Goal: Task Accomplishment & Management: Manage account settings

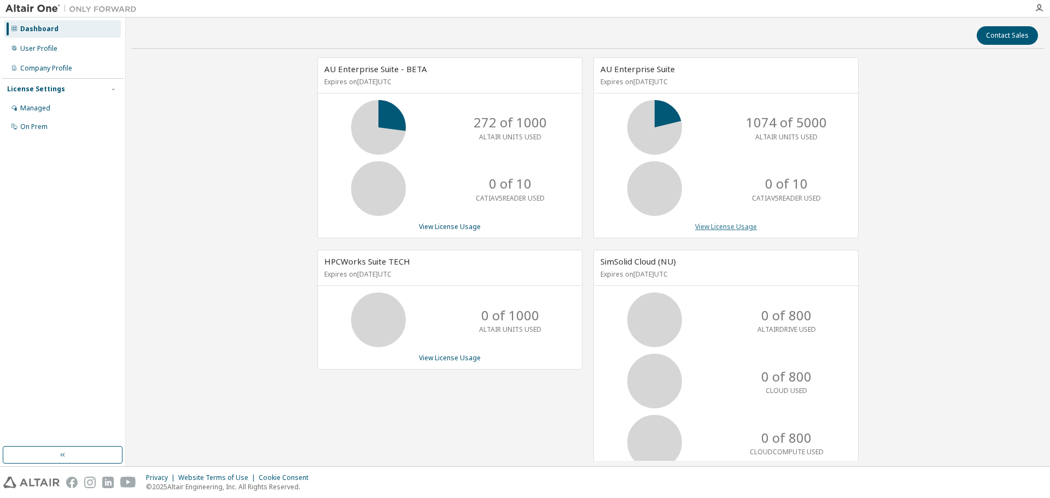
click at [718, 228] on link "View License Usage" at bounding box center [726, 226] width 62 height 9
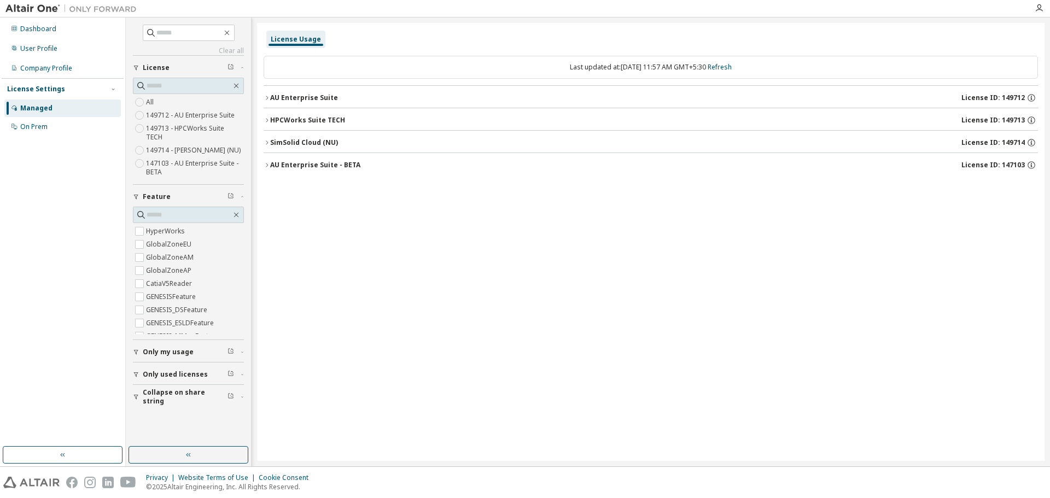
click at [333, 97] on div "AU Enterprise Suite" at bounding box center [304, 98] width 68 height 9
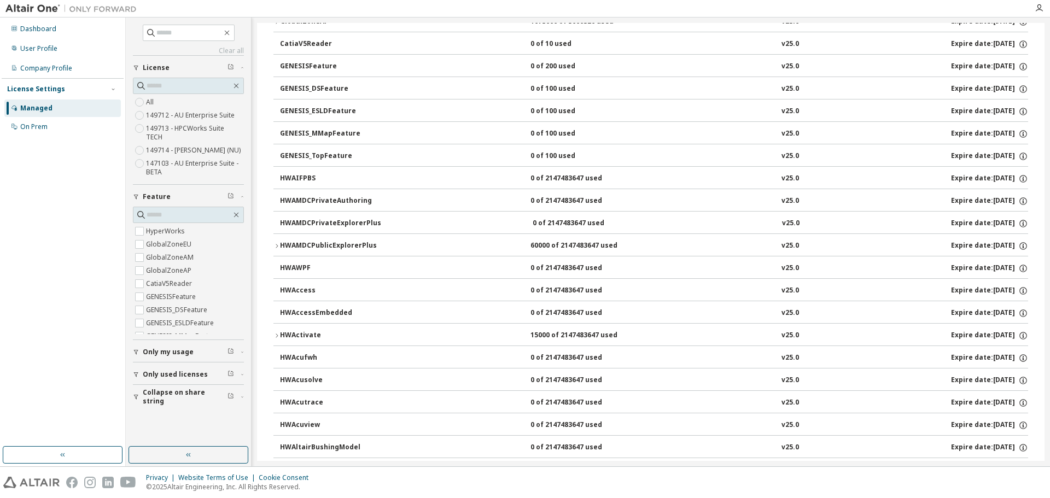
scroll to position [219, 0]
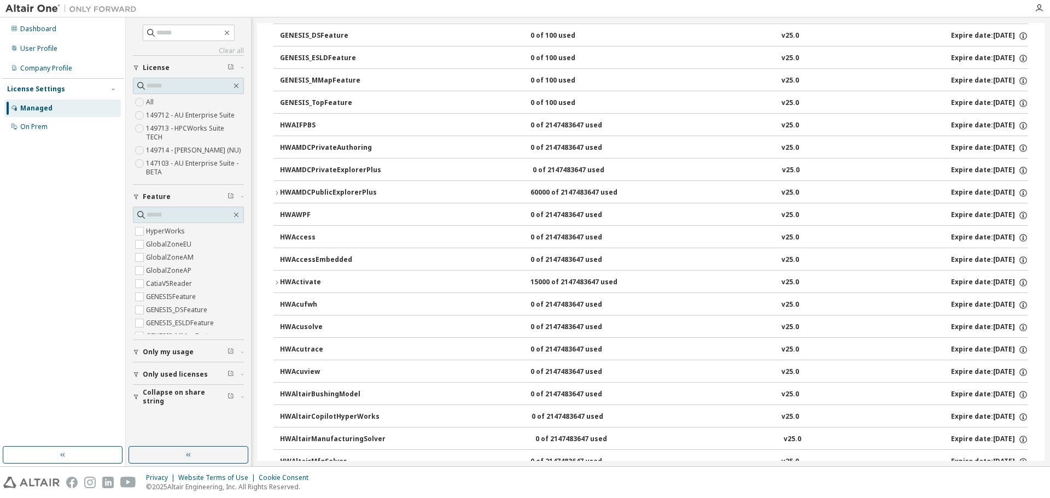
click at [354, 188] on div "HWAMDCPublicExplorerPlus" at bounding box center [329, 193] width 98 height 10
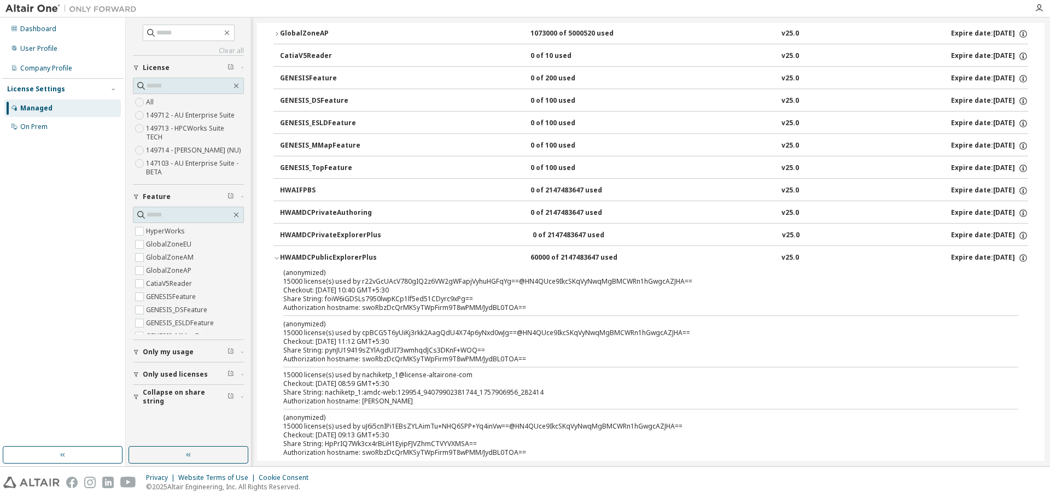
scroll to position [0, 0]
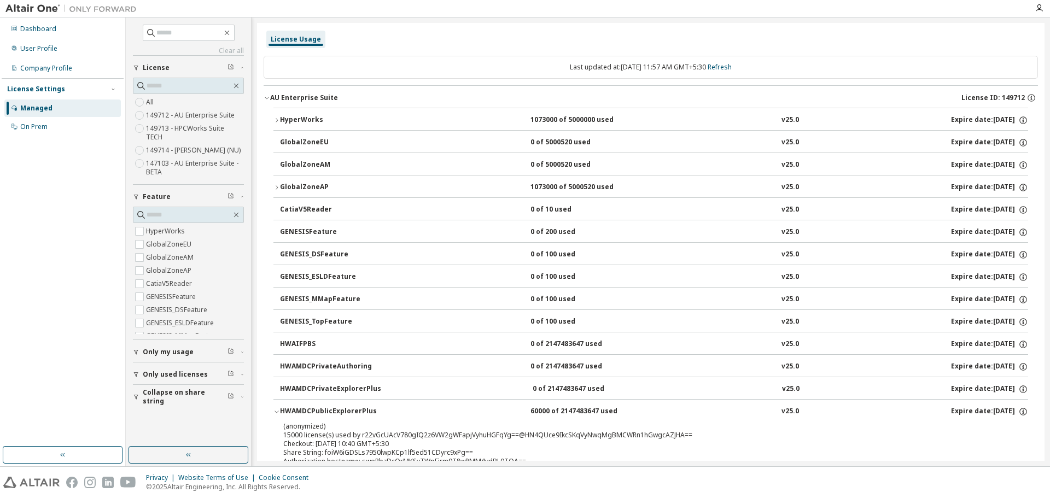
click at [346, 411] on div "HWAMDCPublicExplorerPlus" at bounding box center [329, 412] width 98 height 10
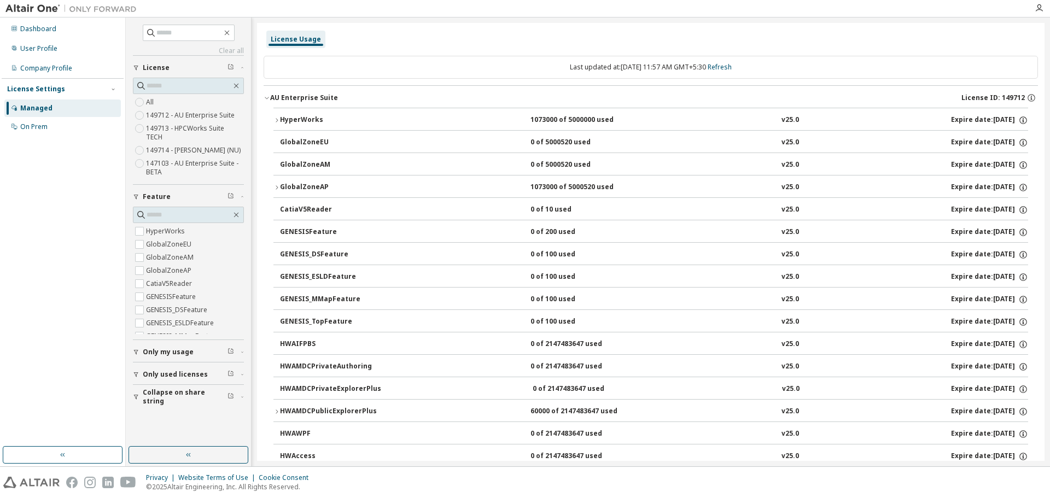
click at [276, 414] on icon "button" at bounding box center [277, 412] width 2 height 4
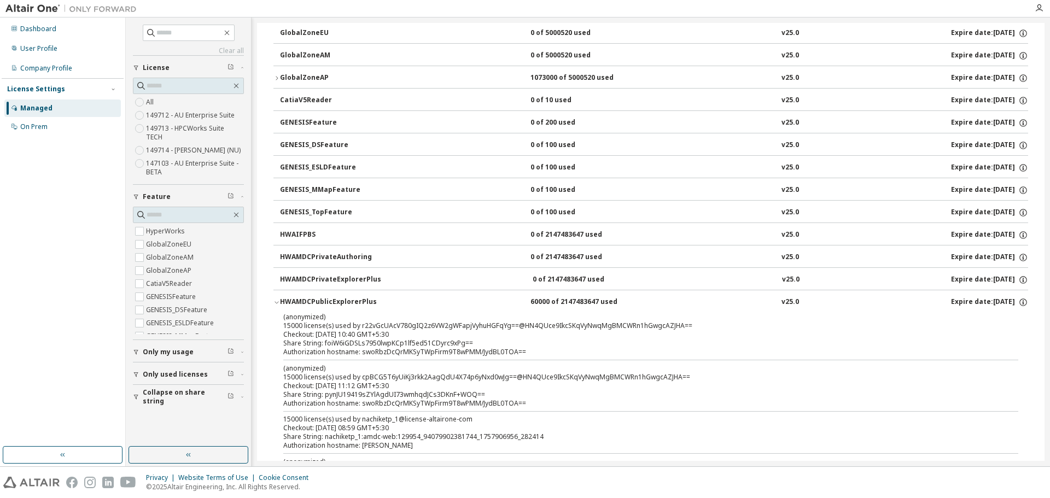
scroll to position [164, 0]
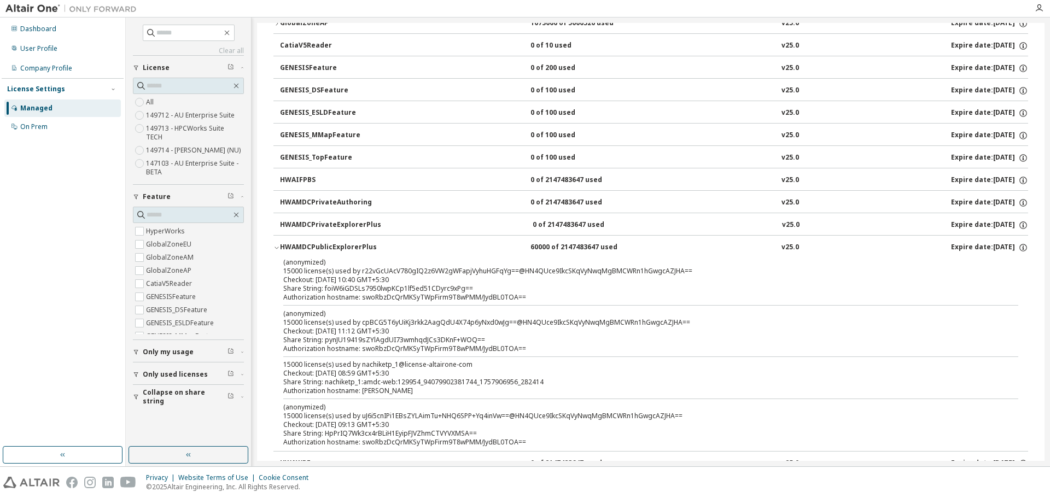
click at [341, 251] on div "HWAMDCPublicExplorerPlus" at bounding box center [329, 248] width 98 height 10
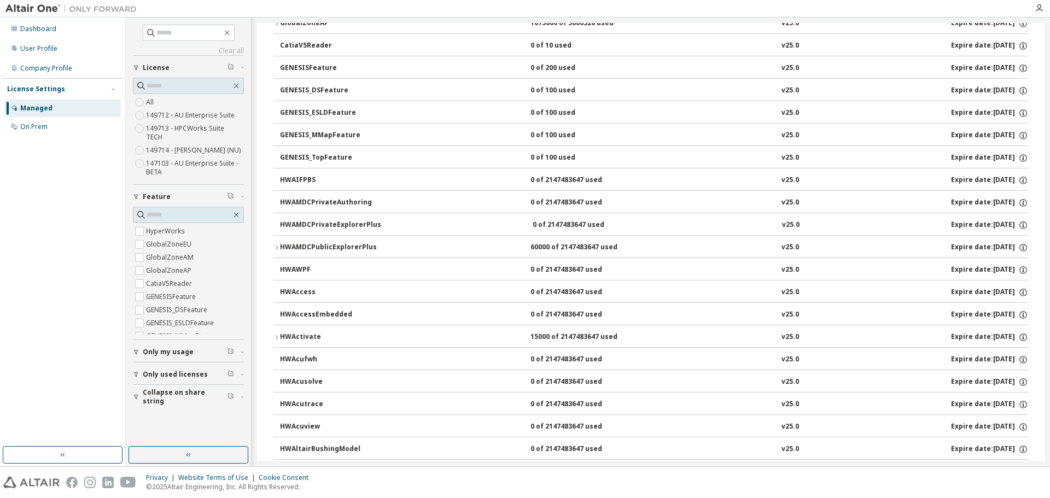
click at [341, 251] on div "HWAMDCPublicExplorerPlus" at bounding box center [329, 248] width 98 height 10
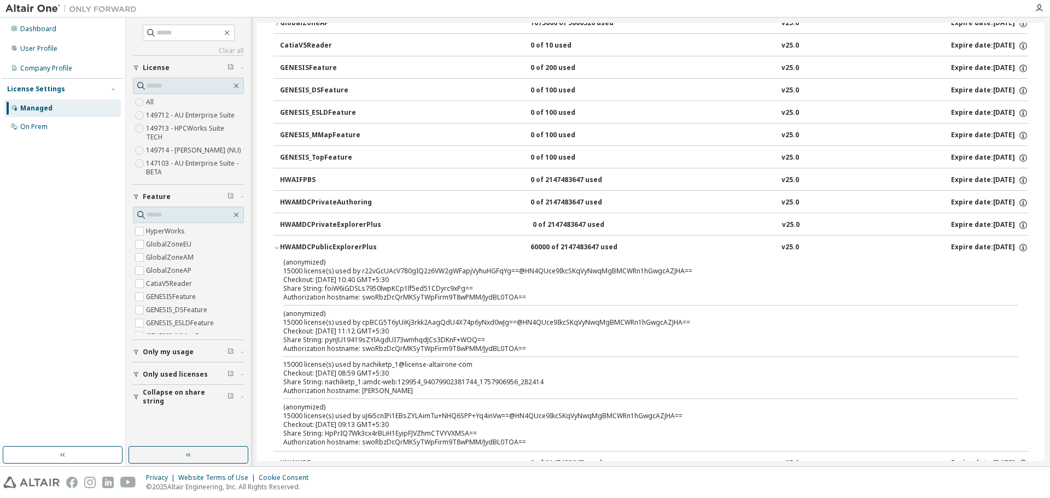
click at [341, 251] on div "HWAMDCPublicExplorerPlus" at bounding box center [329, 248] width 98 height 10
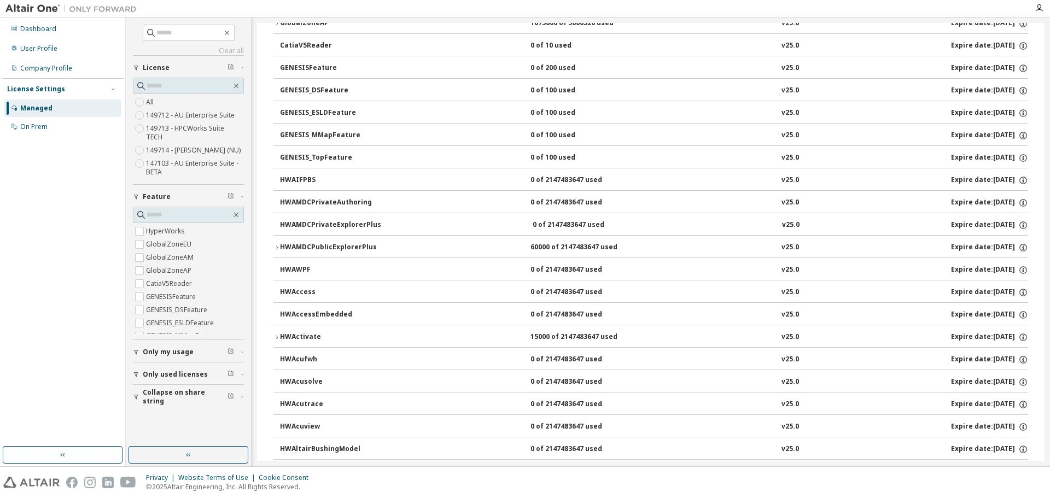
click at [341, 251] on div "HWAMDCPublicExplorerPlus" at bounding box center [329, 248] width 98 height 10
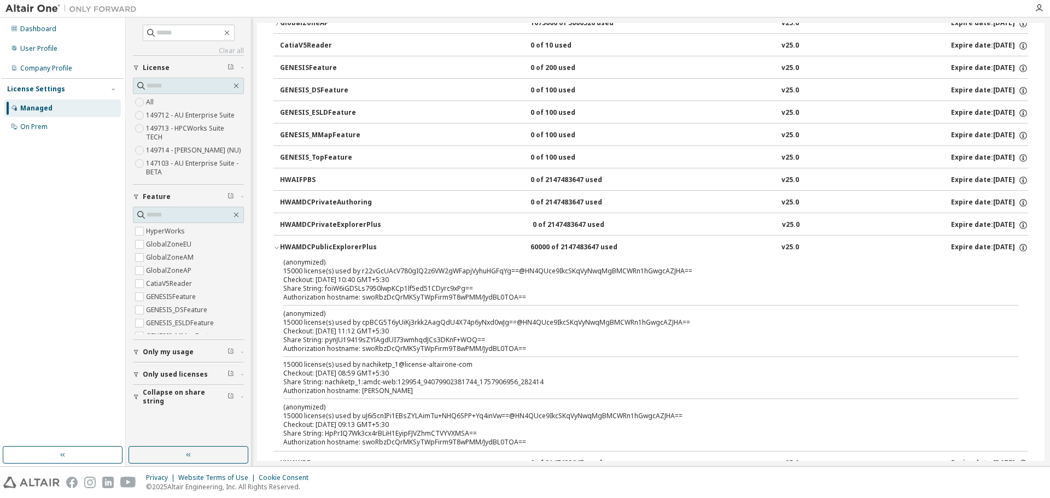
click at [341, 251] on div "HWAMDCPublicExplorerPlus" at bounding box center [329, 248] width 98 height 10
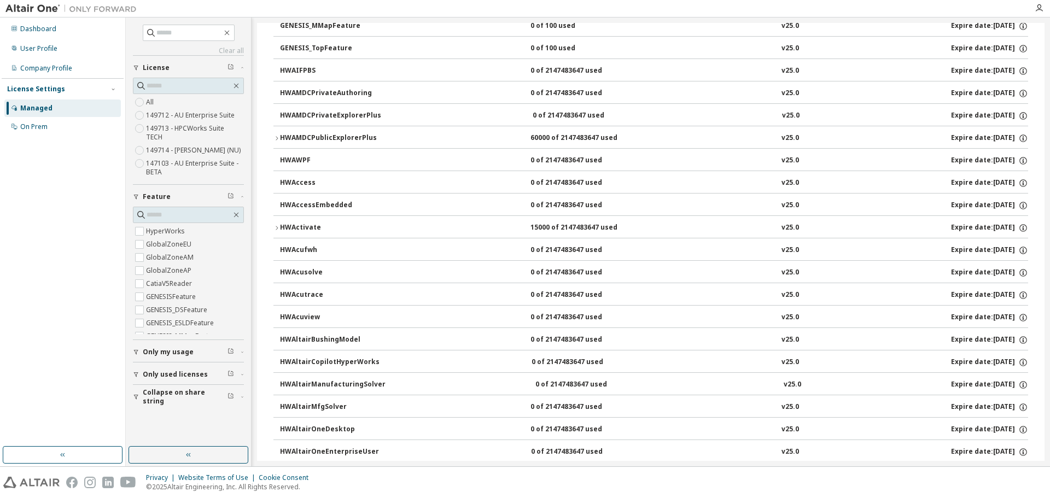
scroll to position [219, 0]
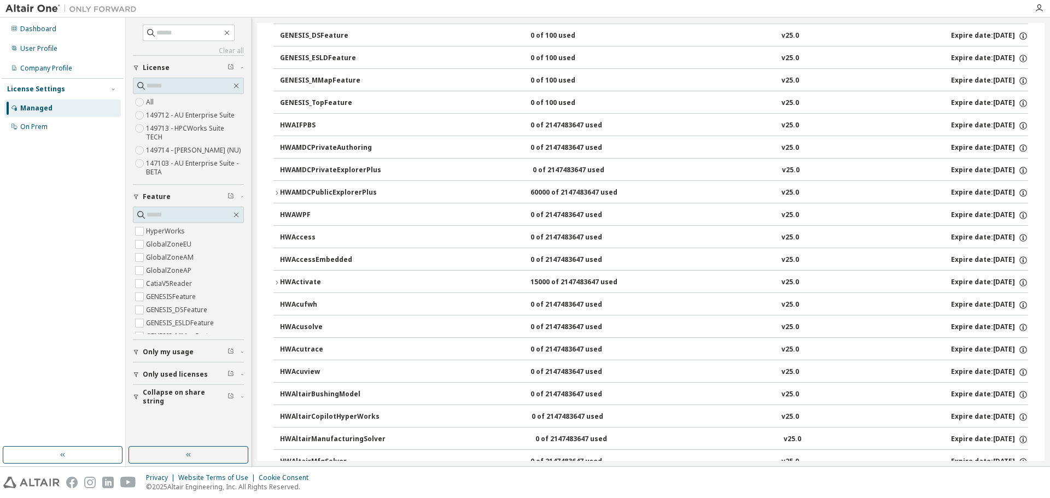
click at [328, 196] on div "HWAMDCPublicExplorerPlus" at bounding box center [329, 193] width 98 height 10
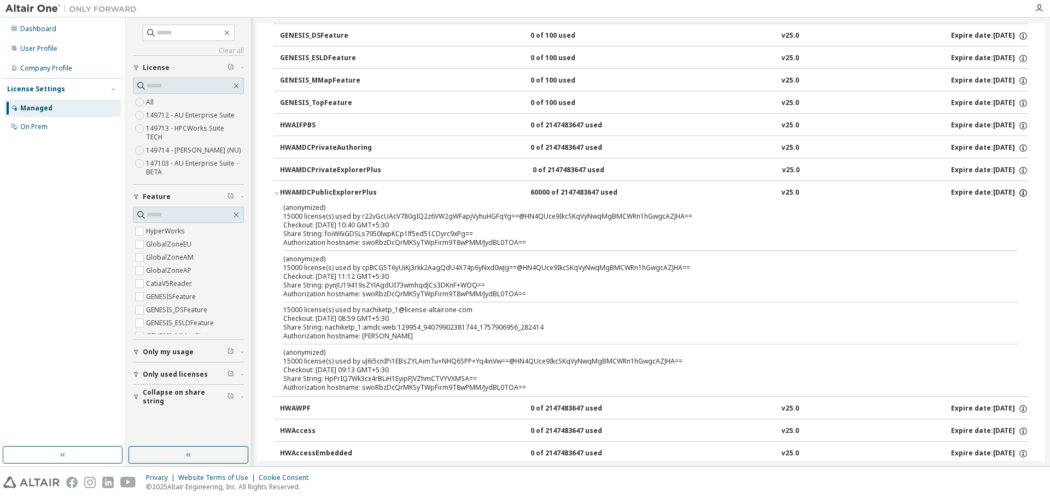
click at [1023, 191] on icon "button" at bounding box center [1023, 191] width 1 height 1
click at [328, 191] on div "HWAMDCPublicExplorerPlus" at bounding box center [329, 193] width 98 height 10
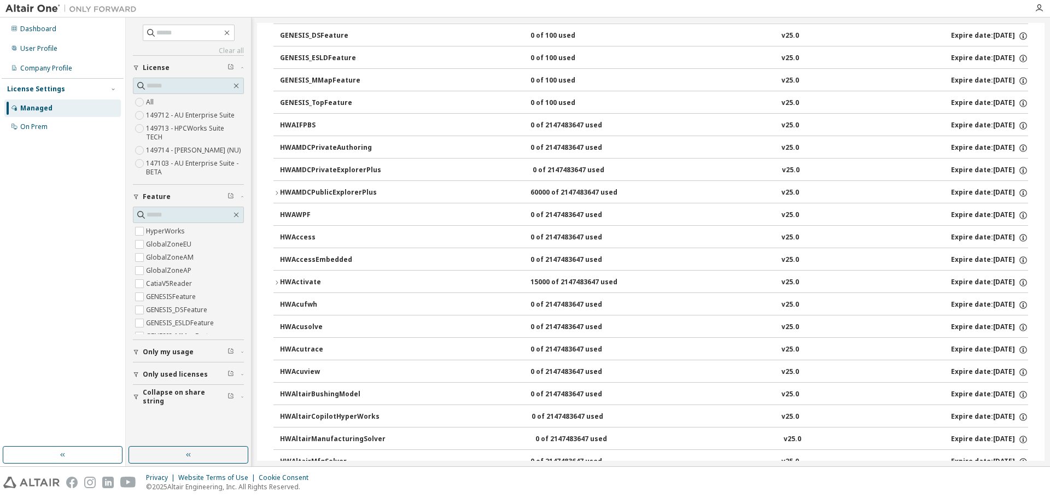
click at [330, 277] on button "HWActivate 15000 of 2147483647 used v25.0 Expire date: 2026-10-01" at bounding box center [650, 283] width 755 height 24
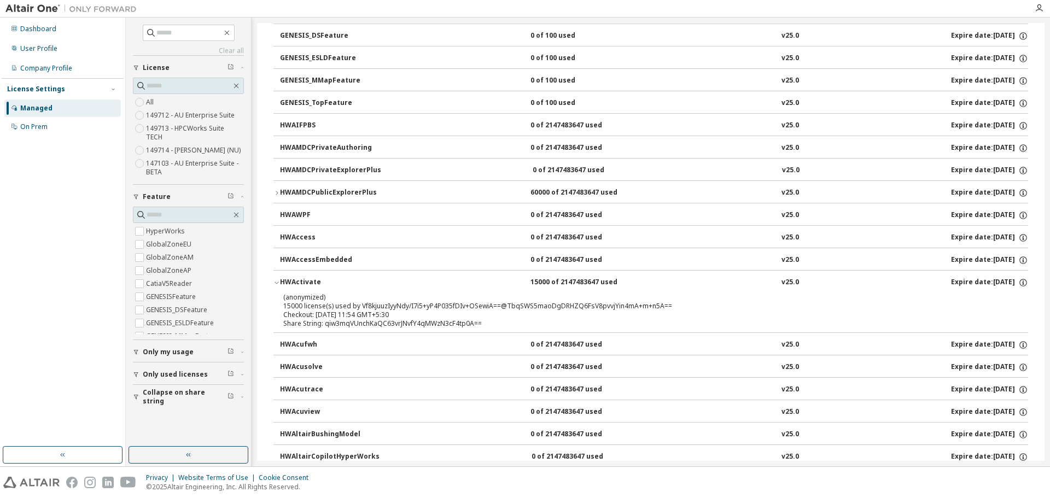
click at [350, 281] on div "HWActivate" at bounding box center [329, 283] width 98 height 10
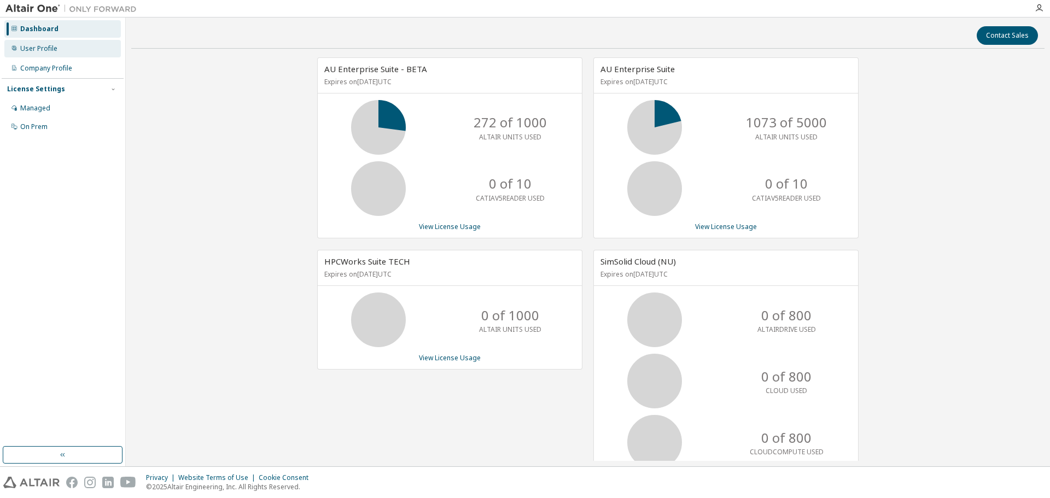
click at [83, 55] on div "User Profile" at bounding box center [62, 49] width 117 height 18
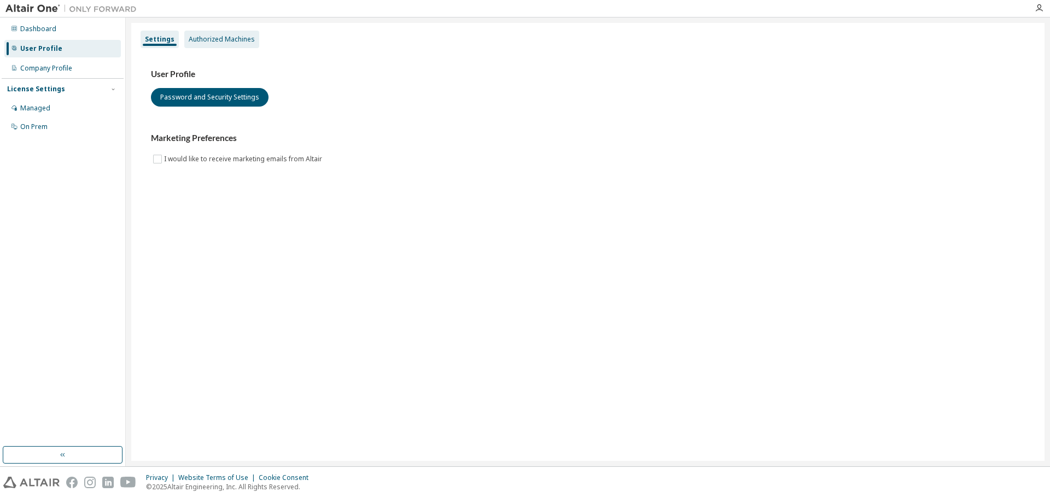
click at [225, 43] on div "Authorized Machines" at bounding box center [222, 39] width 66 height 9
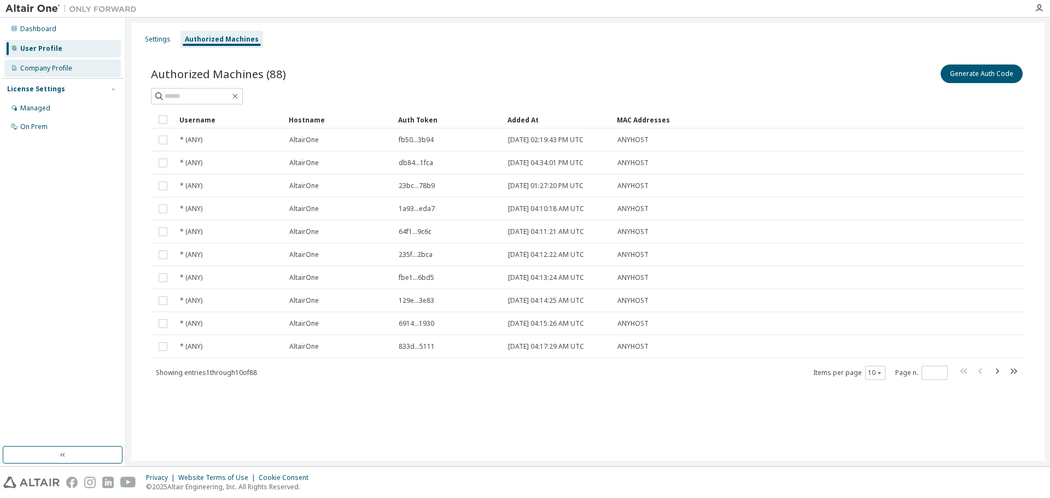
click at [91, 68] on div "Company Profile" at bounding box center [62, 69] width 117 height 18
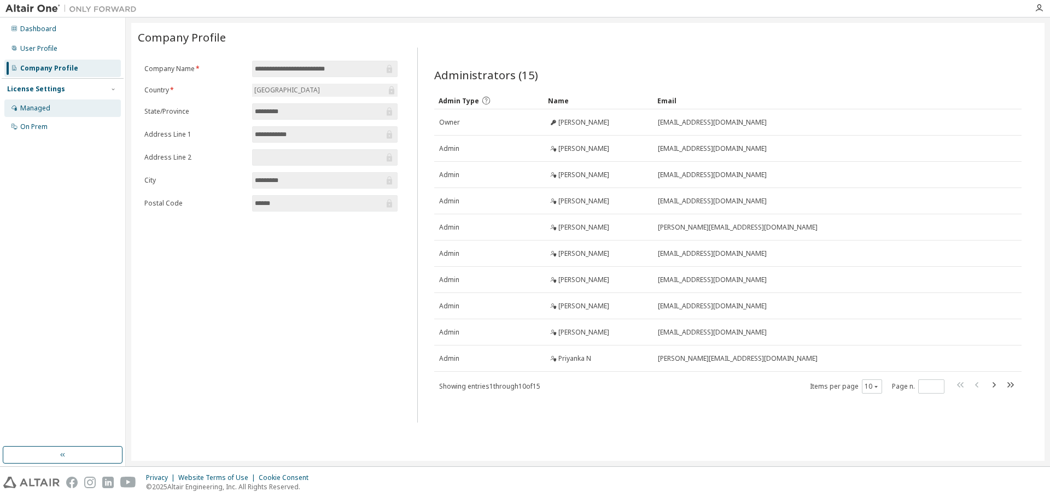
click at [80, 114] on div "Managed" at bounding box center [62, 109] width 117 height 18
